Goal: Navigation & Orientation: Find specific page/section

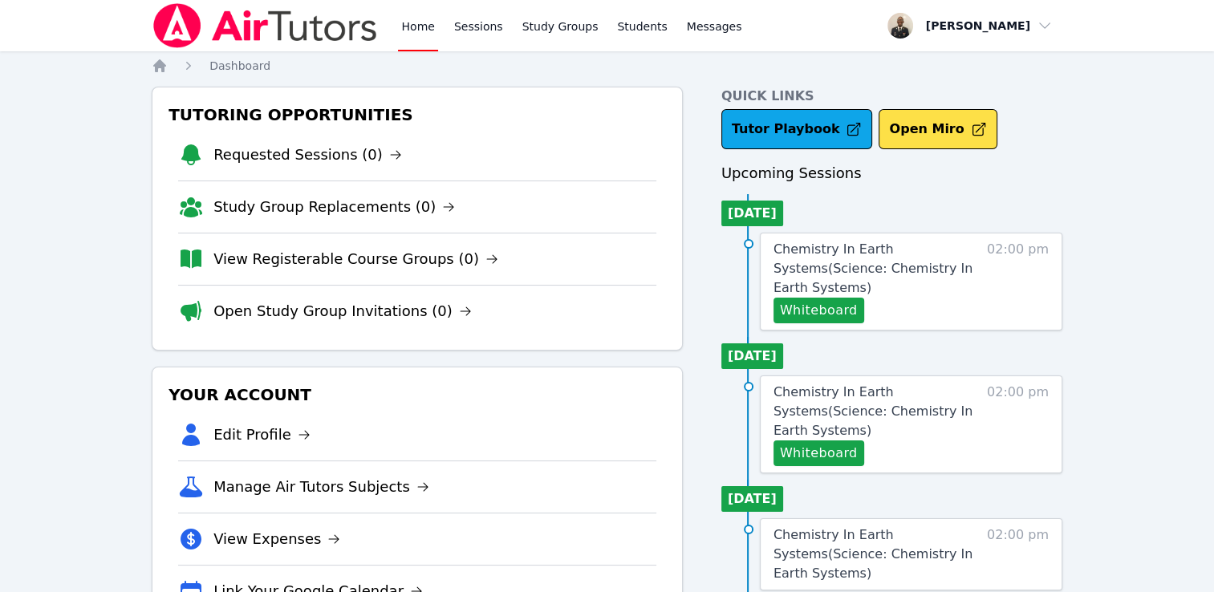
click at [438, 40] on div "Home Sessions Study Groups Students Messages" at bounding box center [571, 25] width 347 height 51
click at [469, 28] on link "Sessions" at bounding box center [478, 25] width 55 height 51
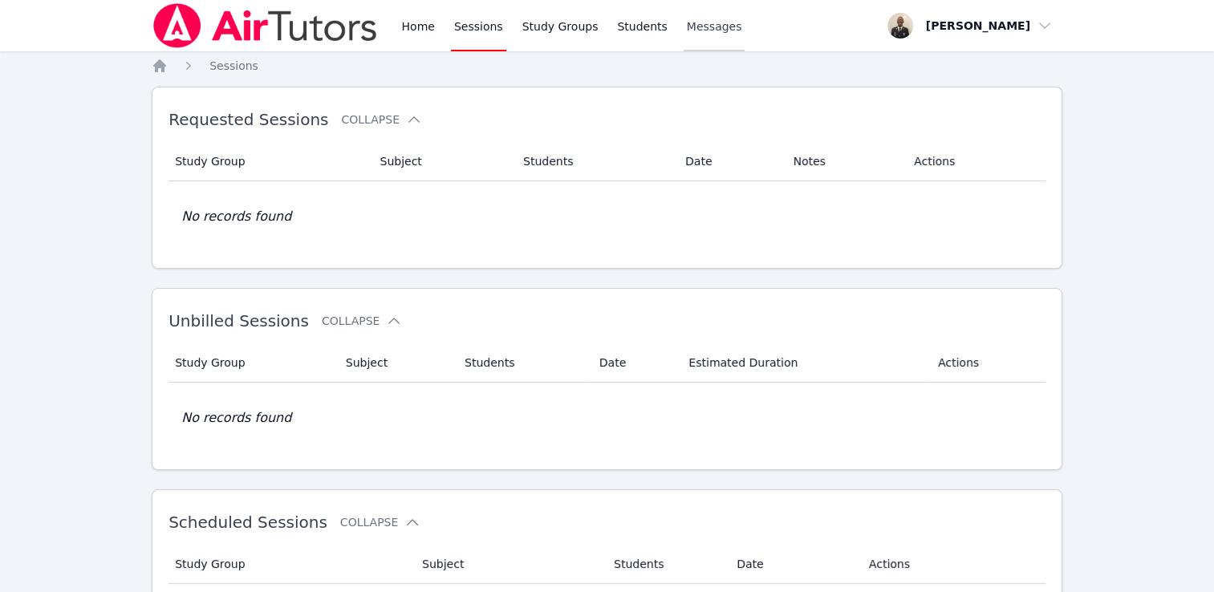
click at [708, 30] on span "Messages" at bounding box center [714, 26] width 55 height 16
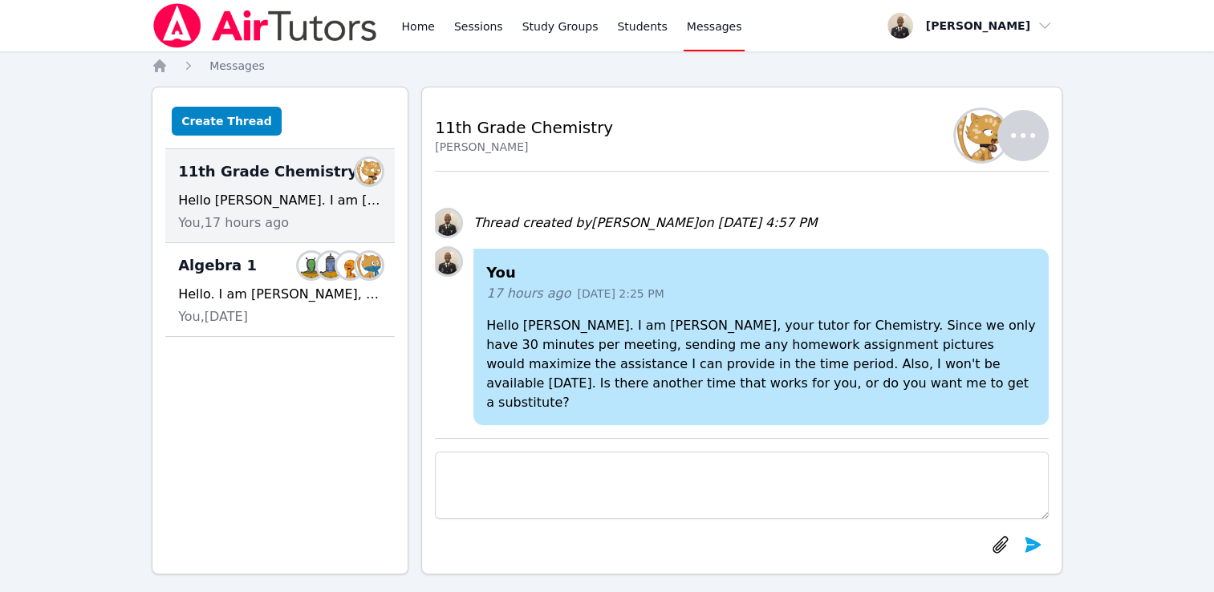
click at [1034, 140] on icon "button" at bounding box center [1023, 135] width 39 height 39
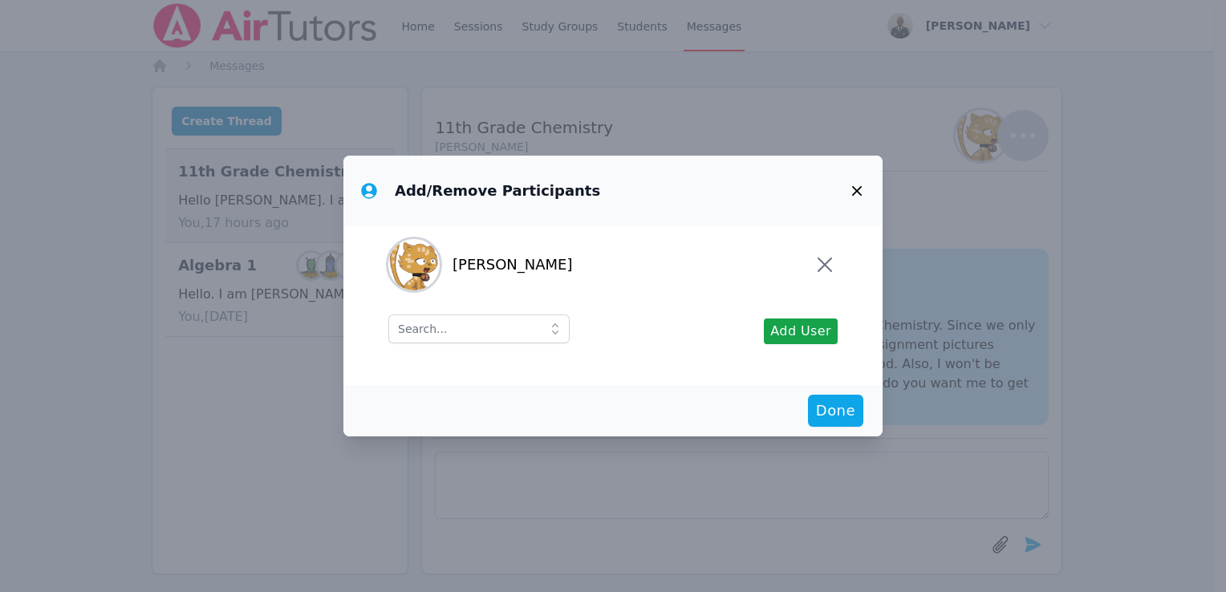
click at [862, 201] on icon "button" at bounding box center [856, 190] width 19 height 19
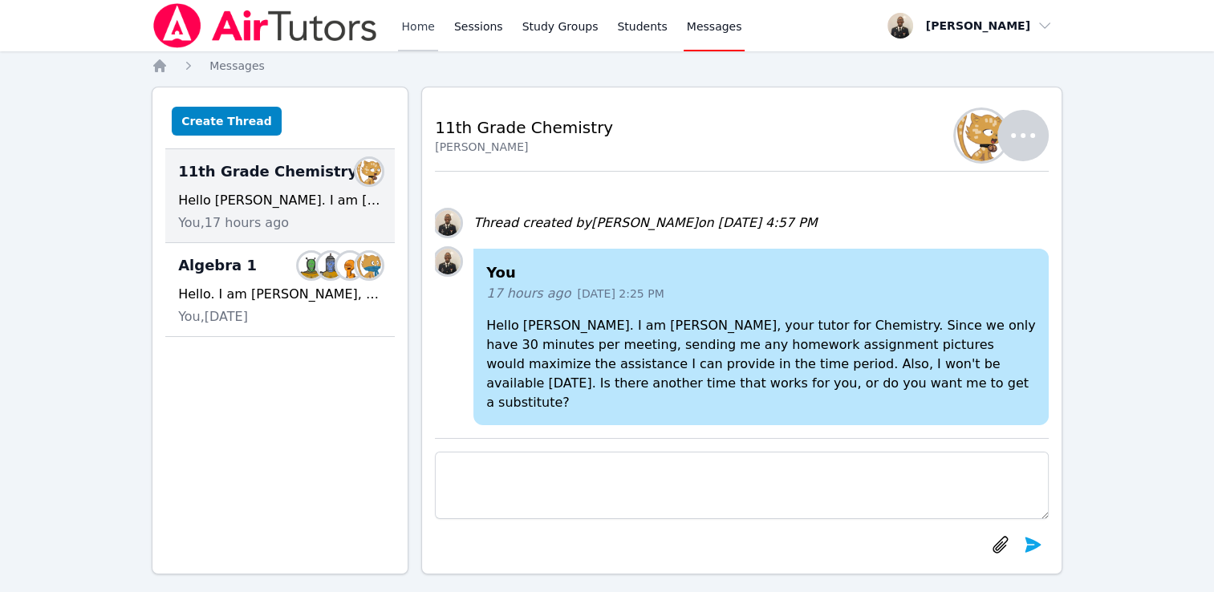
click at [424, 33] on link "Home" at bounding box center [417, 25] width 39 height 51
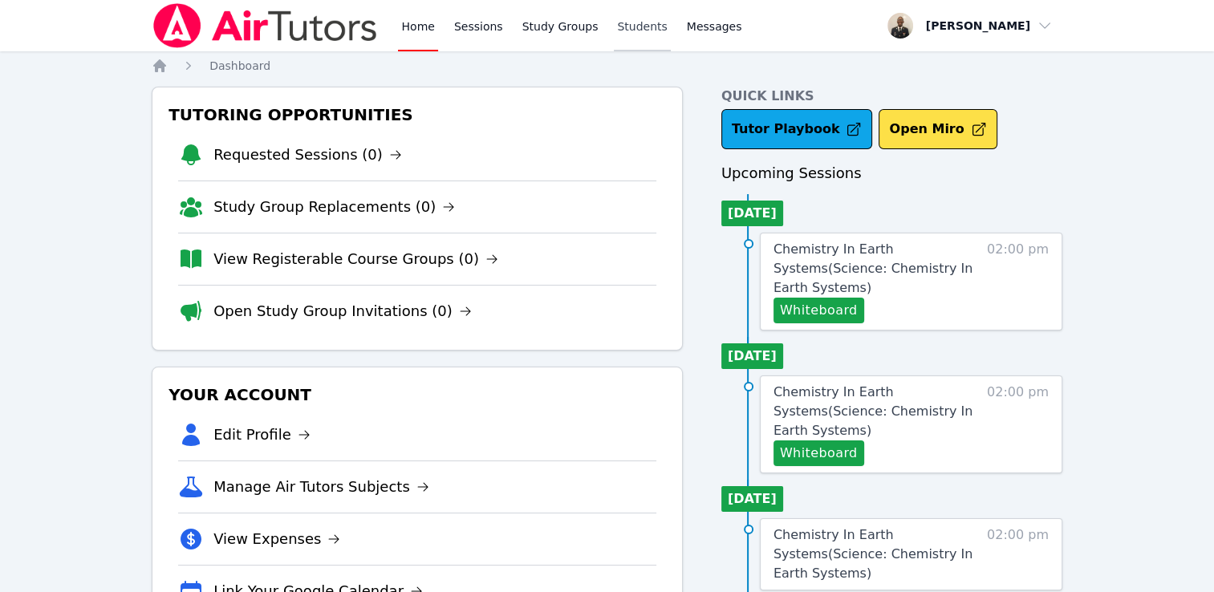
click at [614, 16] on link "Students" at bounding box center [642, 25] width 56 height 51
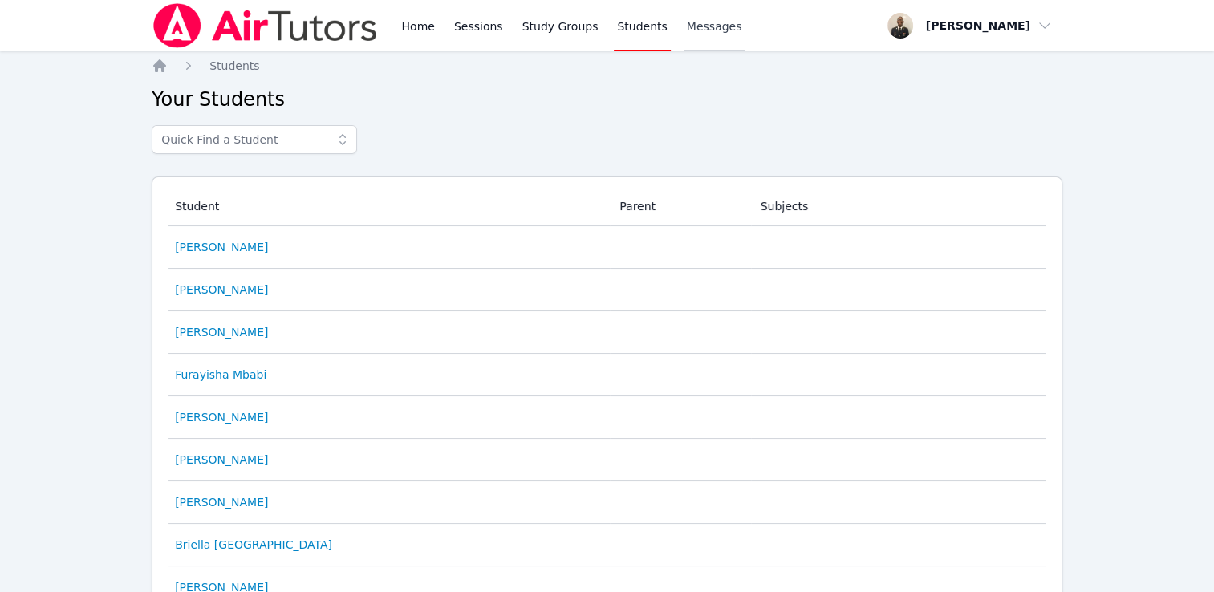
click at [687, 21] on span "Messages" at bounding box center [714, 26] width 55 height 16
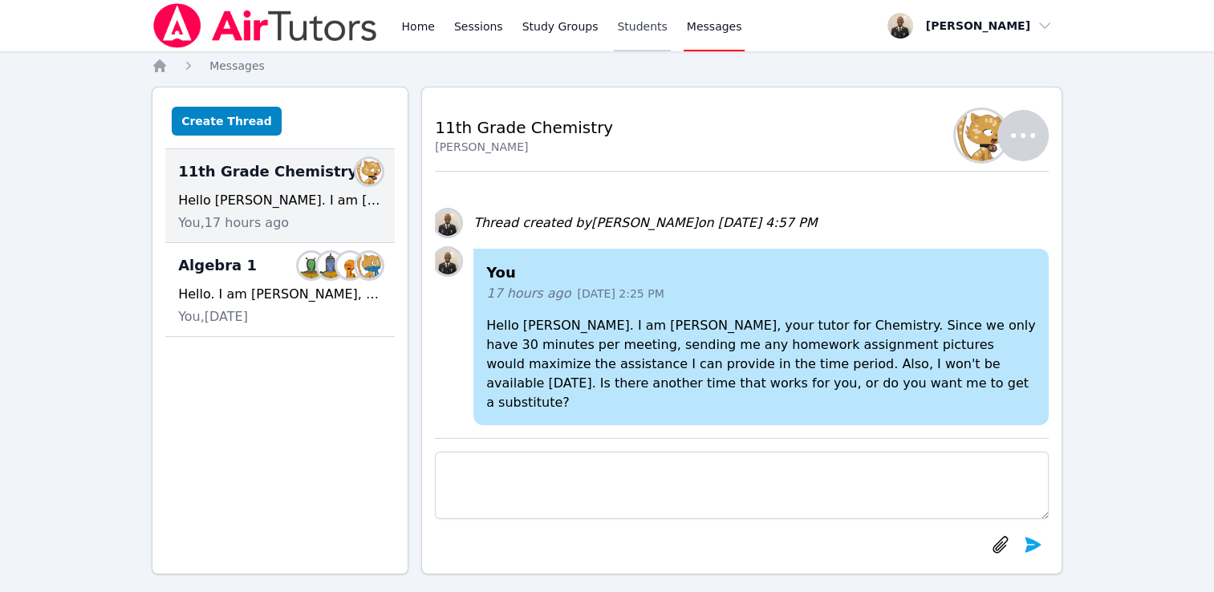
click at [639, 18] on link "Students" at bounding box center [642, 25] width 56 height 51
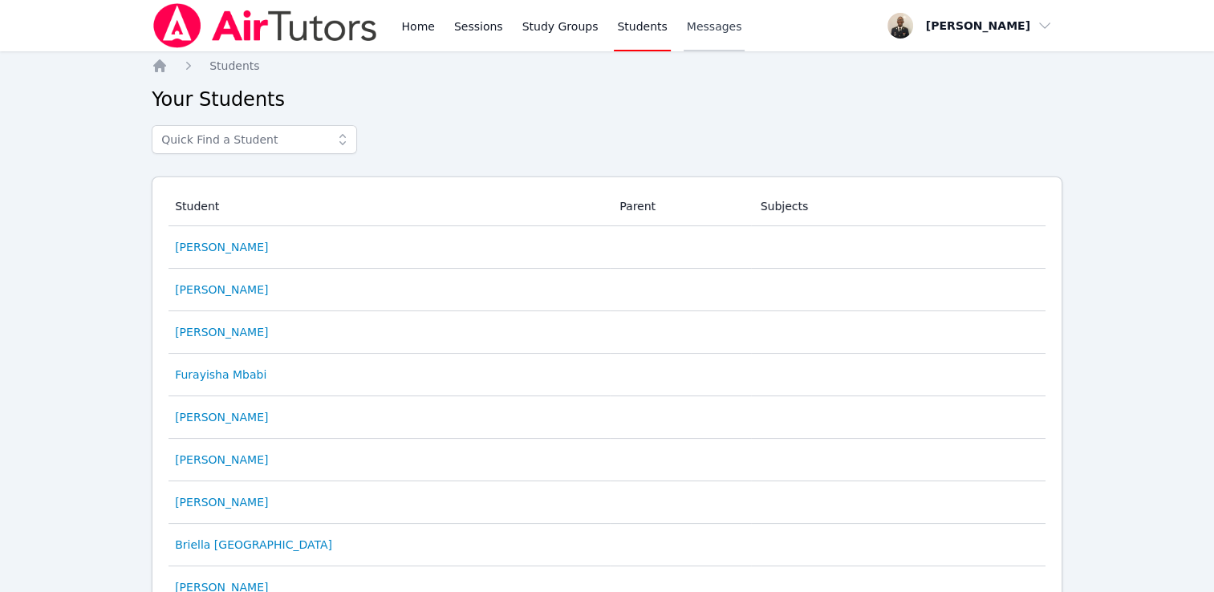
click at [687, 27] on span "Messages" at bounding box center [714, 26] width 55 height 16
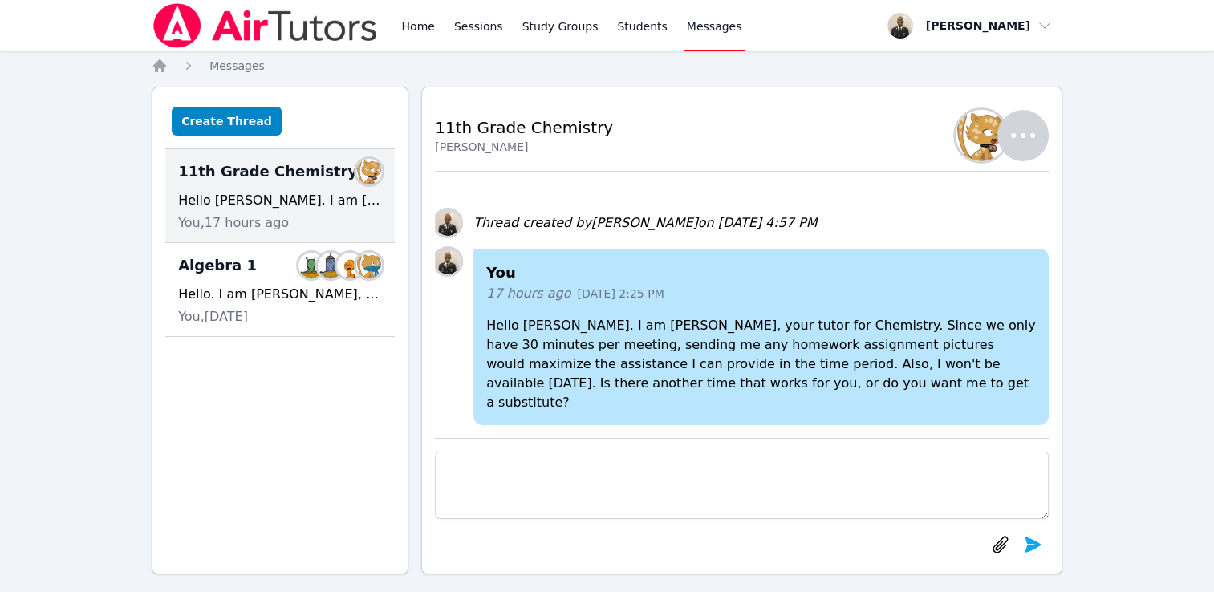
click at [505, 34] on div "Home Sessions Study Groups Students Messages" at bounding box center [571, 25] width 347 height 51
click at [485, 33] on link "Sessions" at bounding box center [478, 25] width 55 height 51
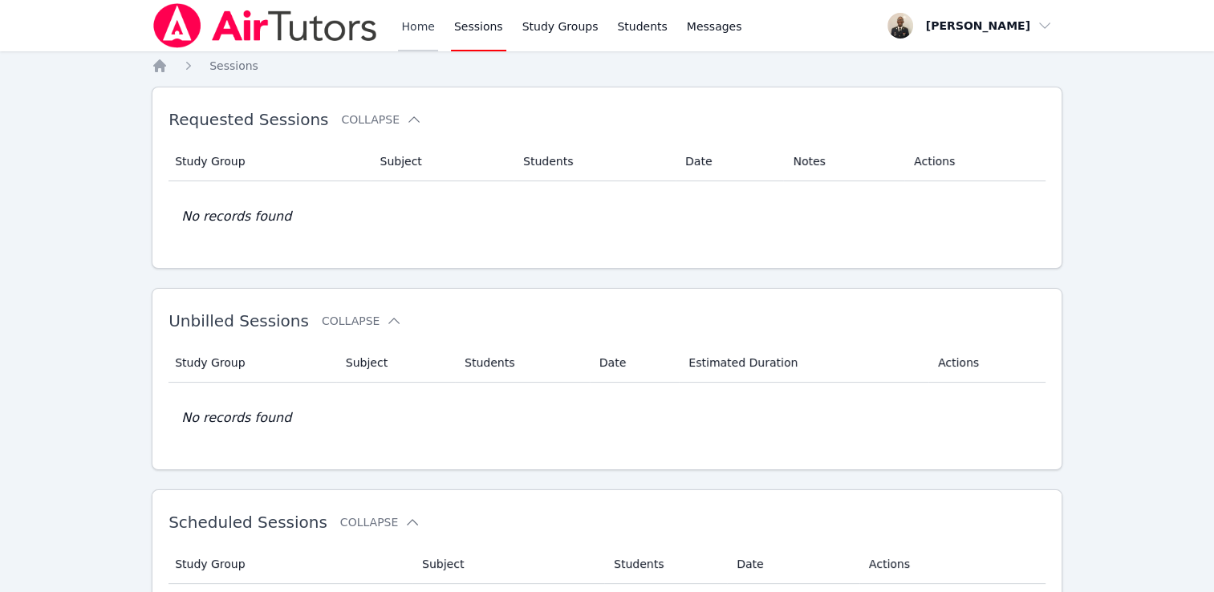
click at [421, 22] on link "Home" at bounding box center [417, 25] width 39 height 51
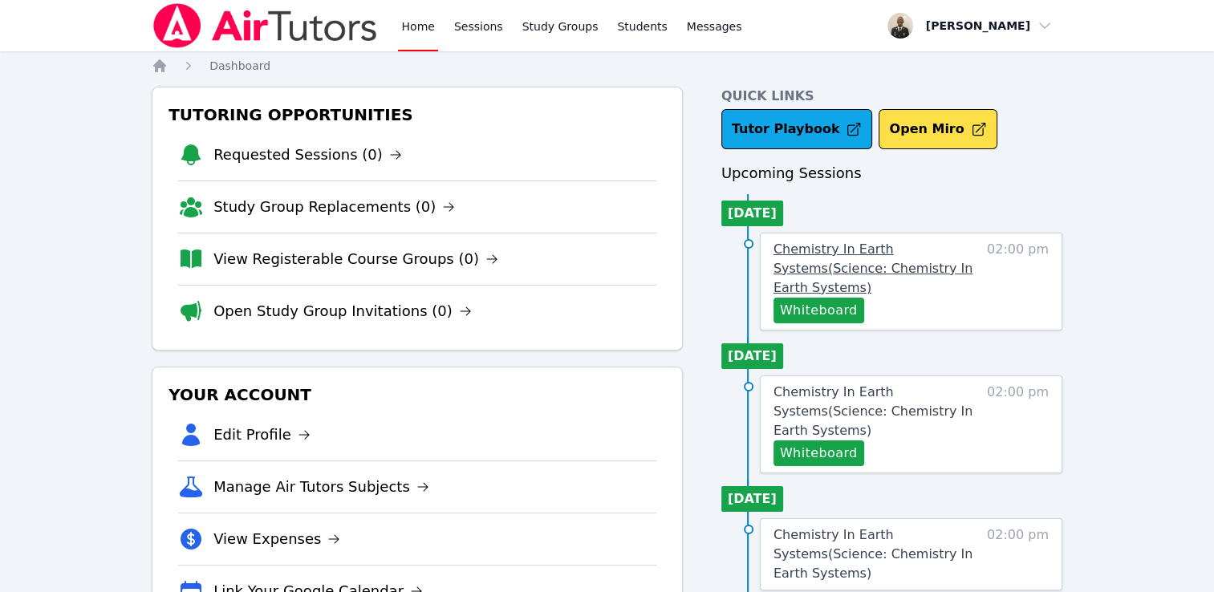
click at [892, 268] on span "Chemistry In Earth Systems ( Science: Chemistry In Earth Systems )" at bounding box center [873, 268] width 200 height 54
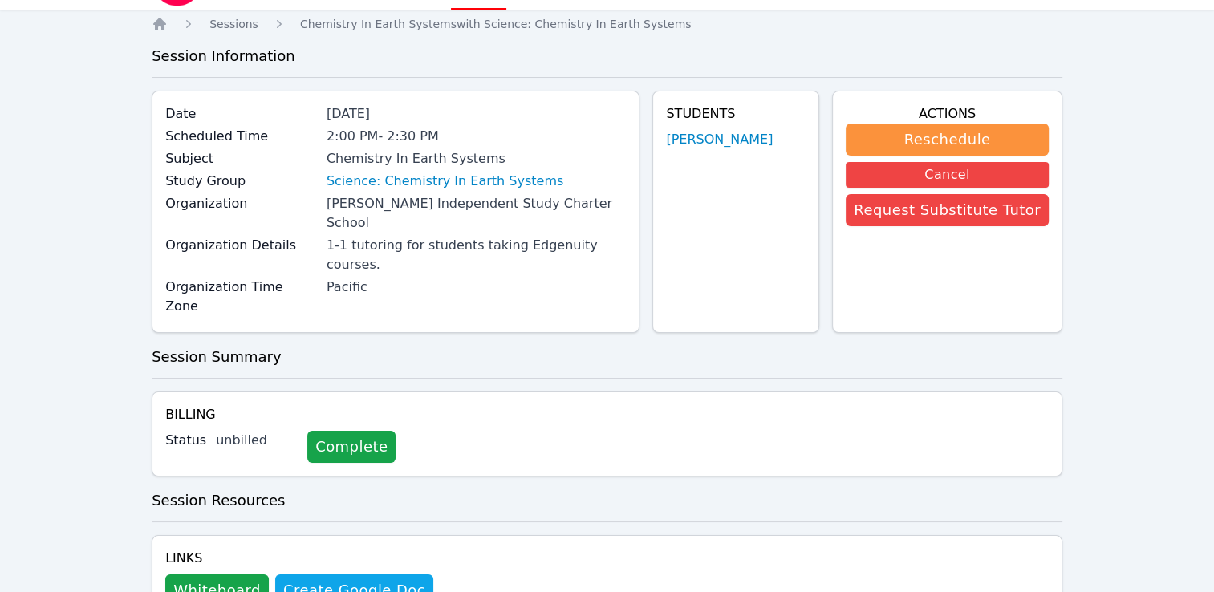
scroll to position [55, 0]
